Goal: Information Seeking & Learning: Learn about a topic

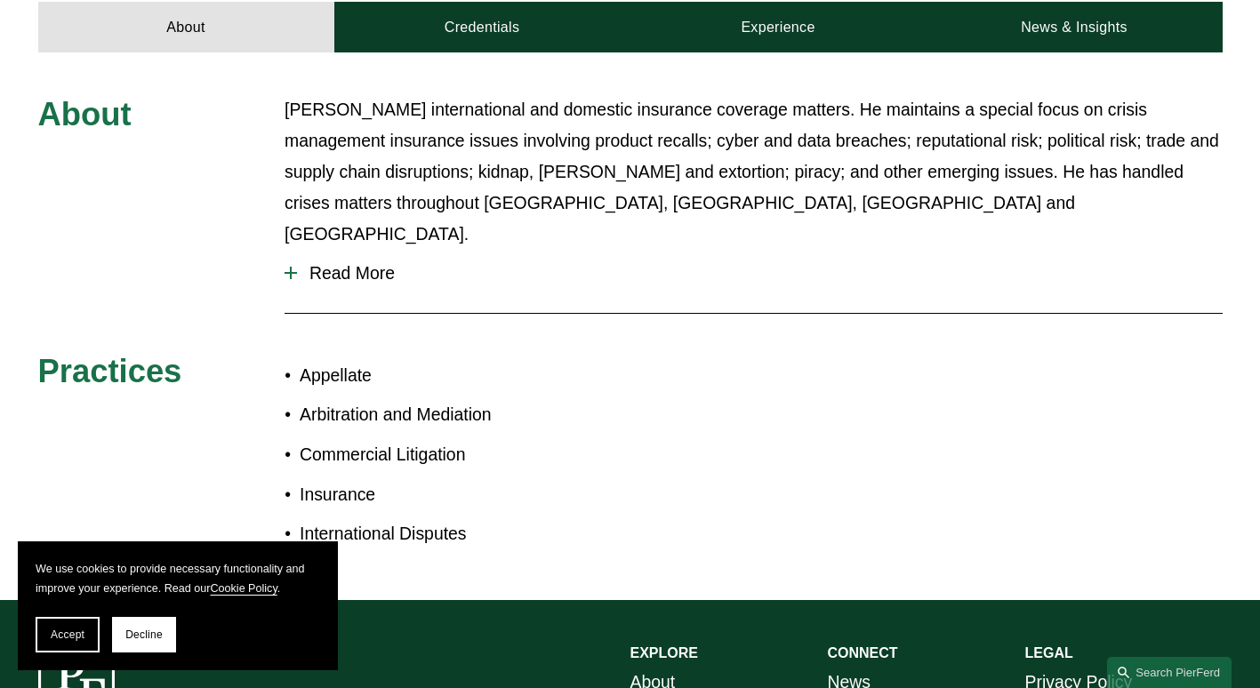
scroll to position [534, 0]
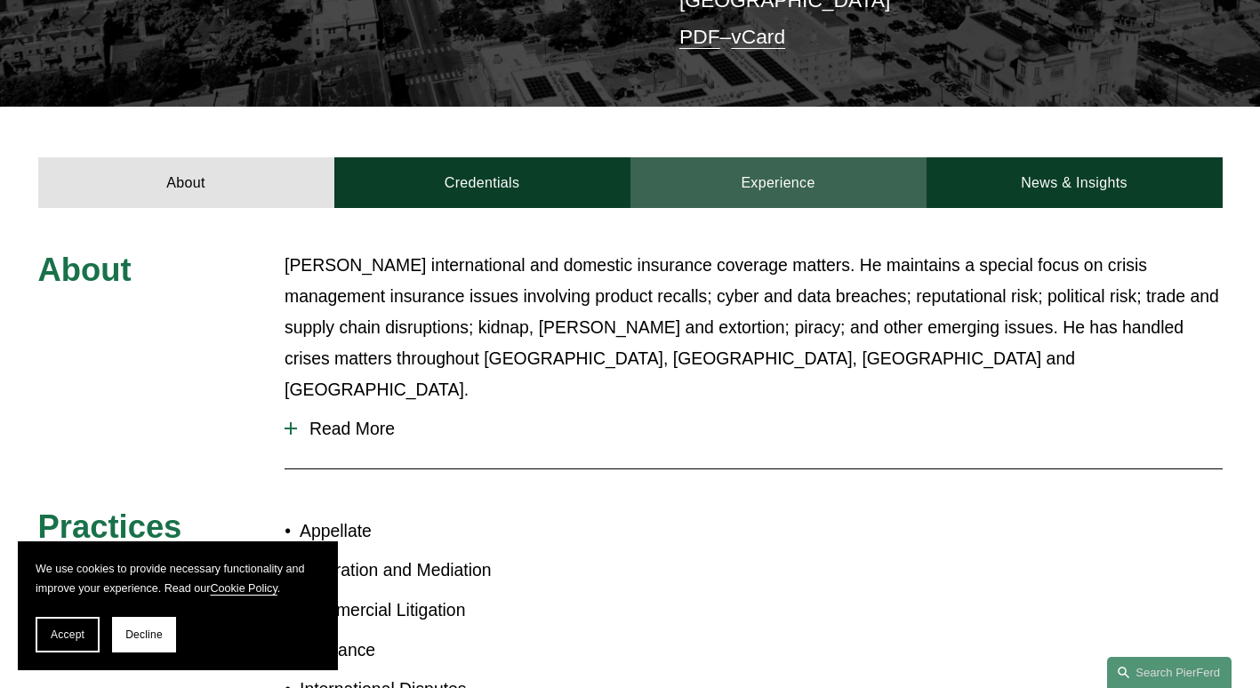
click at [776, 157] on link "Experience" at bounding box center [779, 182] width 296 height 51
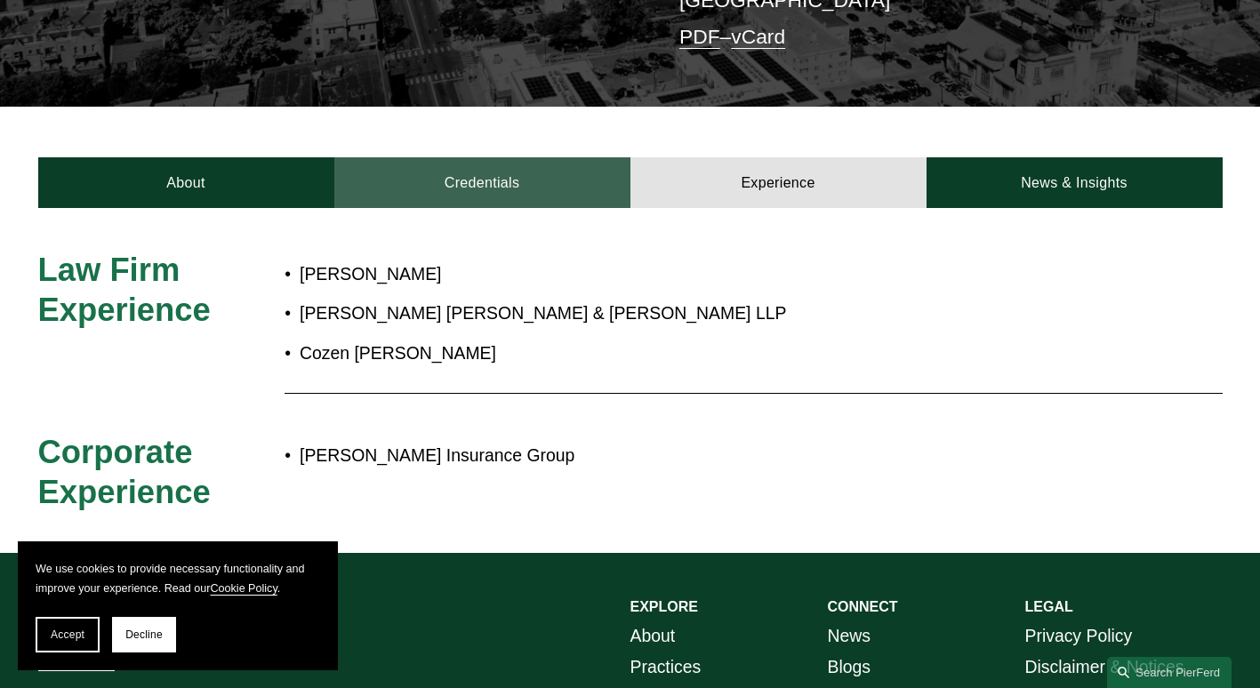
click at [497, 157] on link "Credentials" at bounding box center [482, 182] width 296 height 51
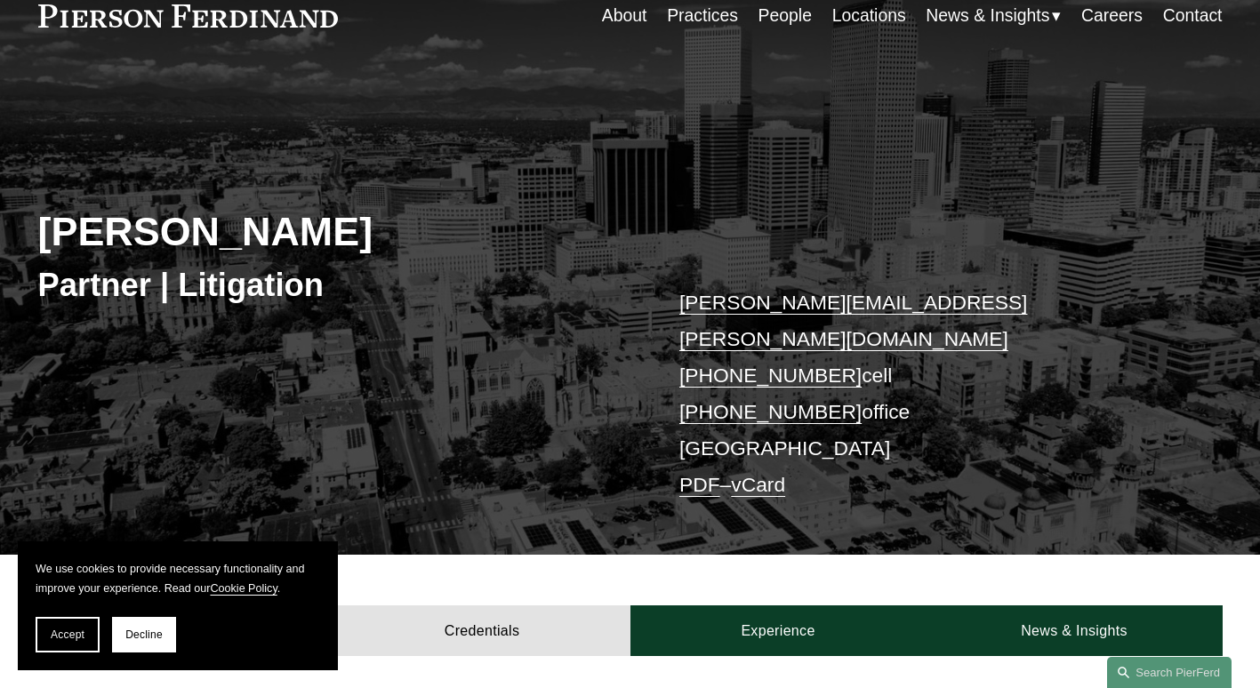
scroll to position [0, 0]
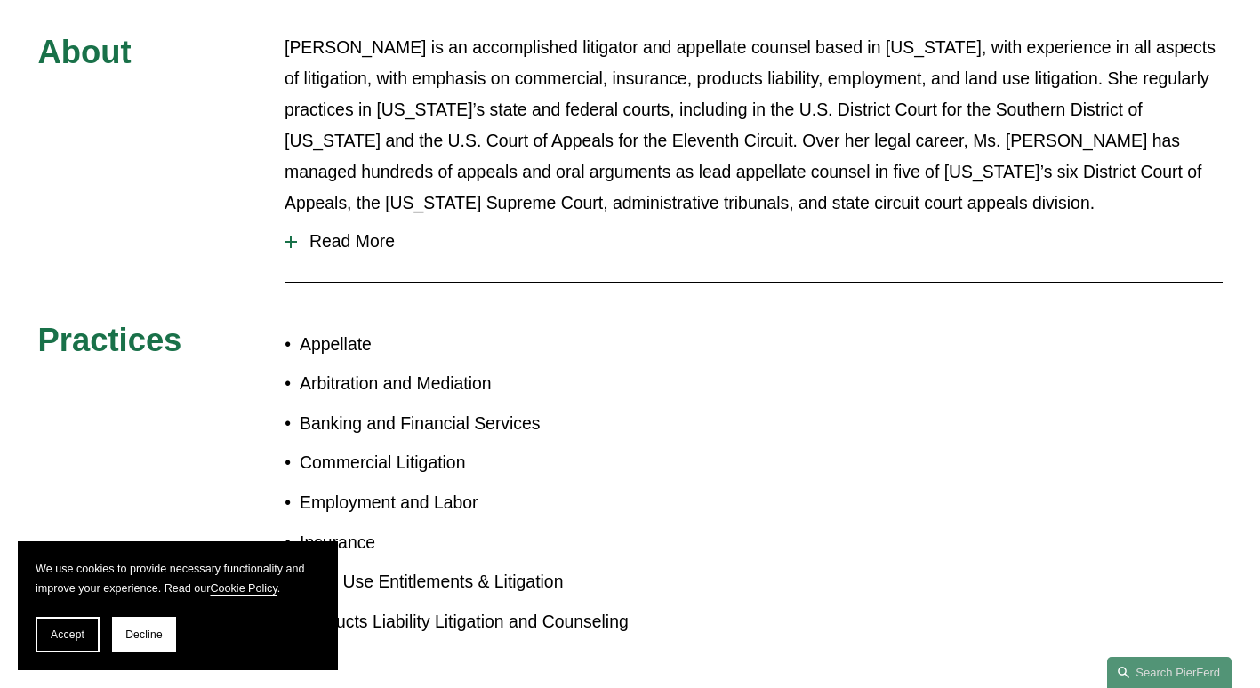
scroll to position [564, 0]
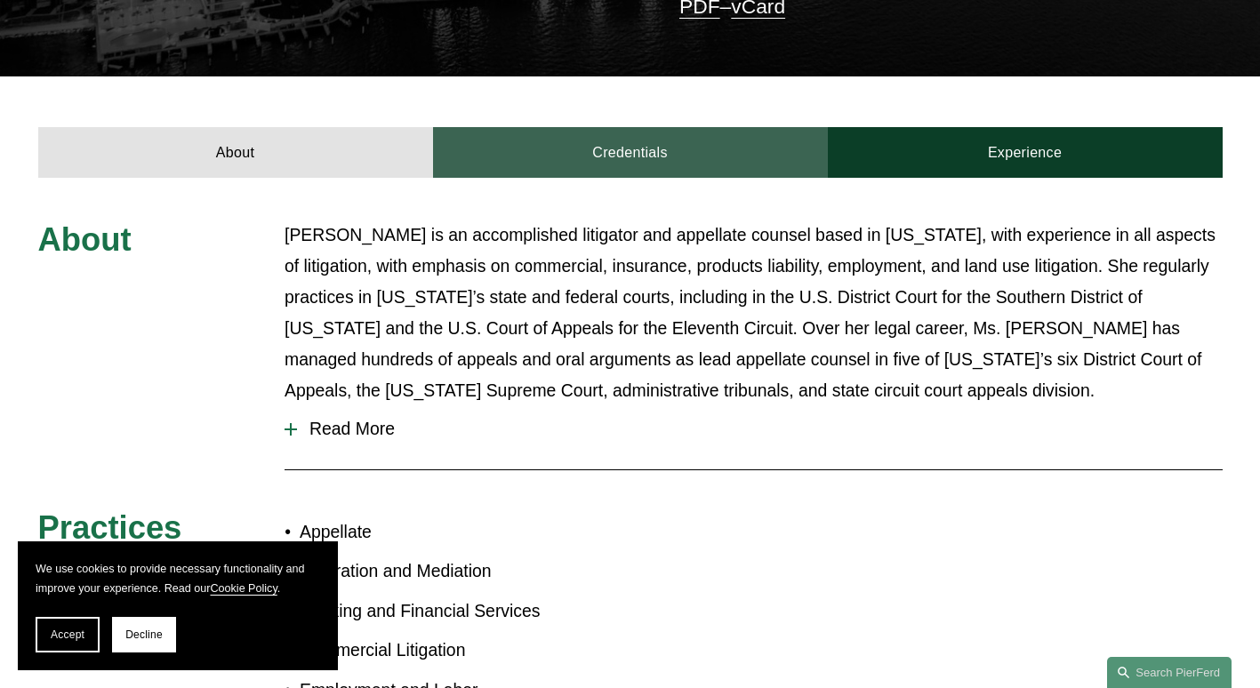
click at [634, 127] on link "Credentials" at bounding box center [630, 152] width 395 height 51
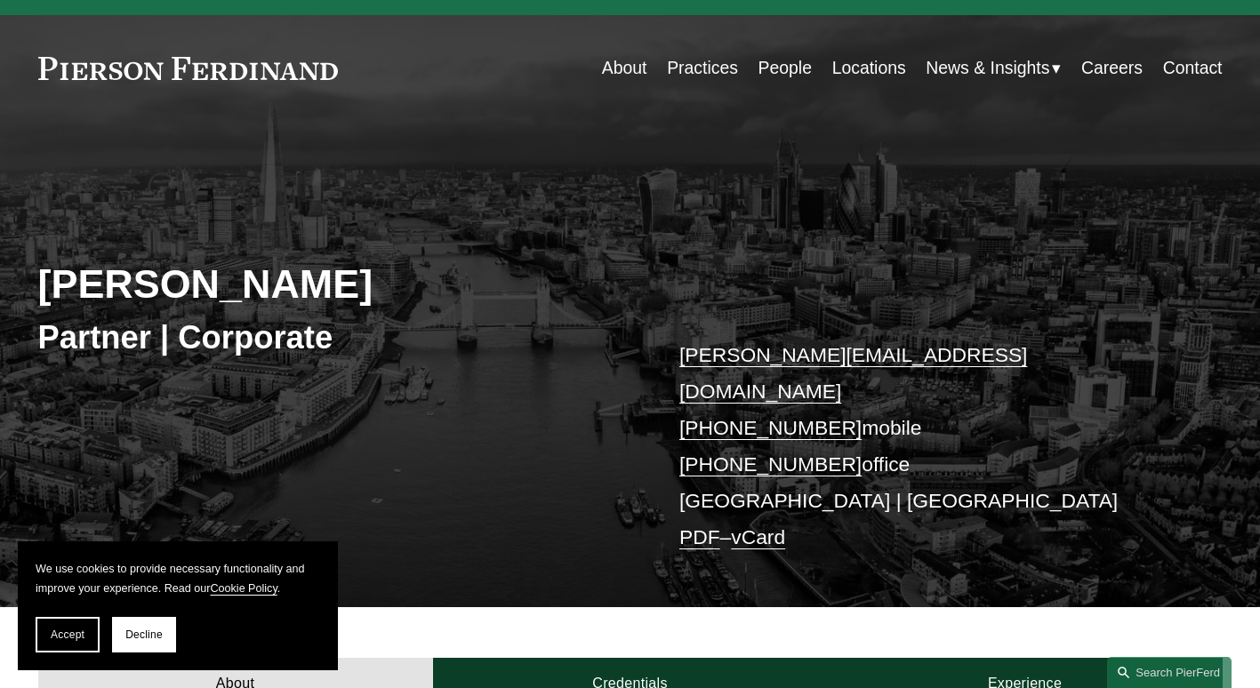
scroll to position [356, 0]
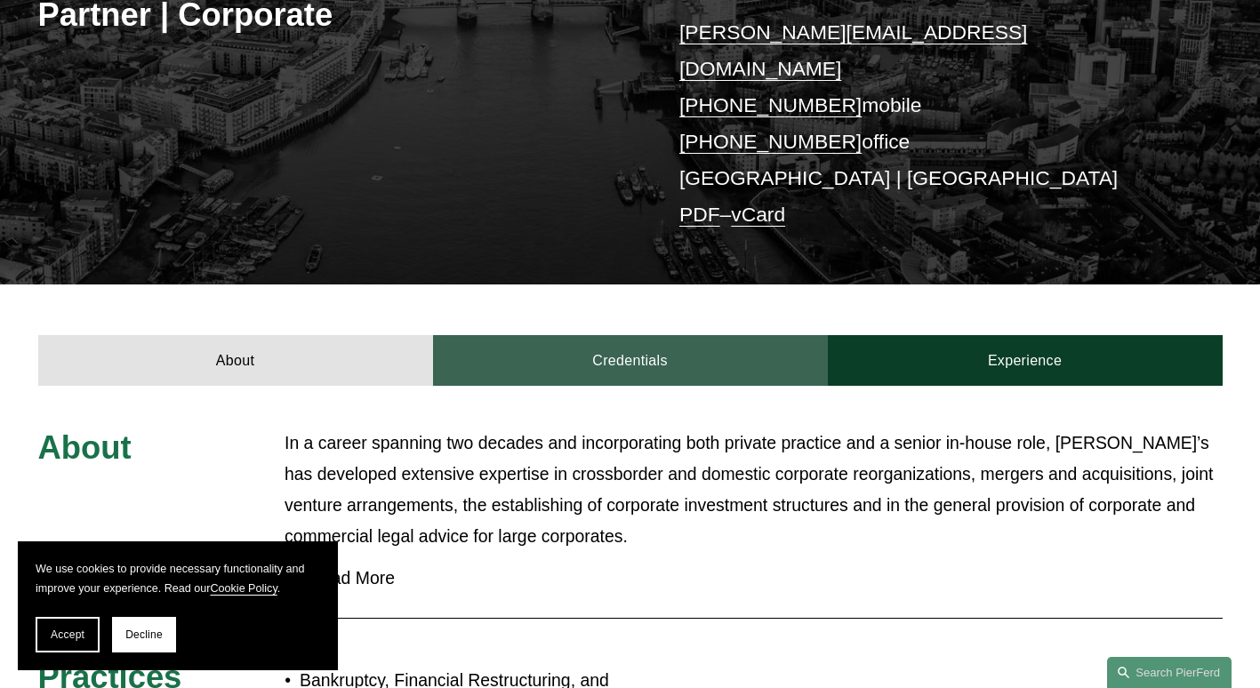
click at [664, 335] on link "Credentials" at bounding box center [630, 360] width 395 height 51
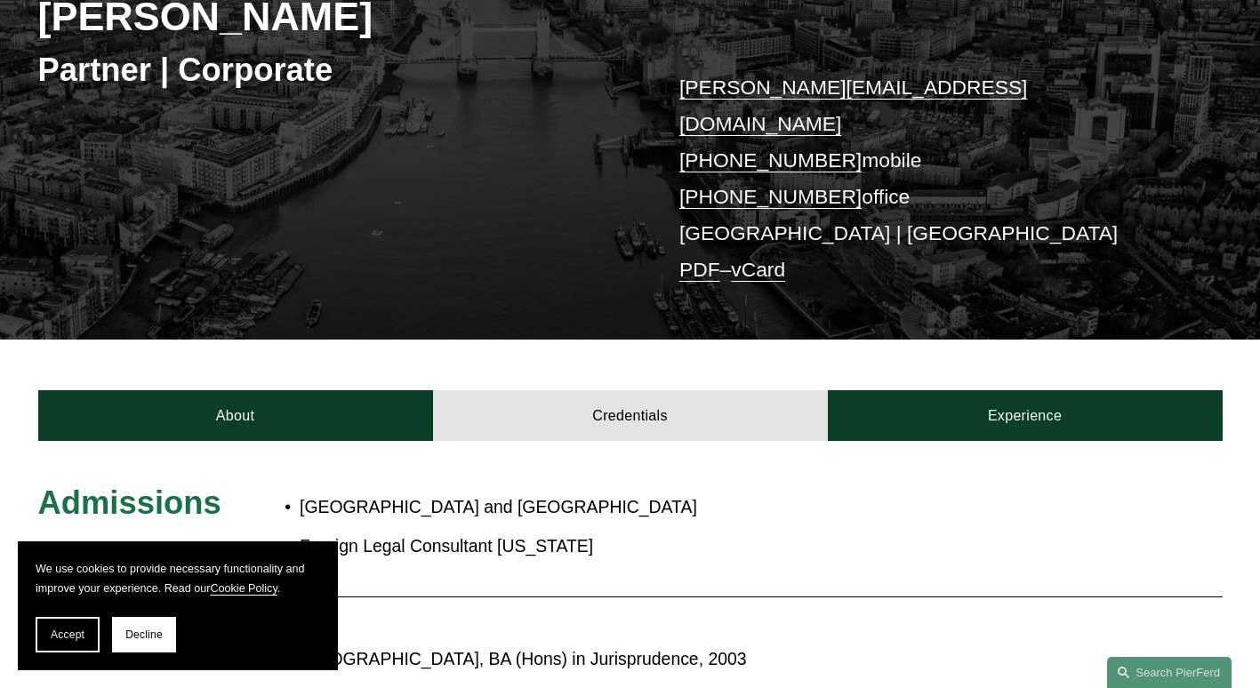
scroll to position [0, 0]
